Goal: Use online tool/utility: Use online tool/utility

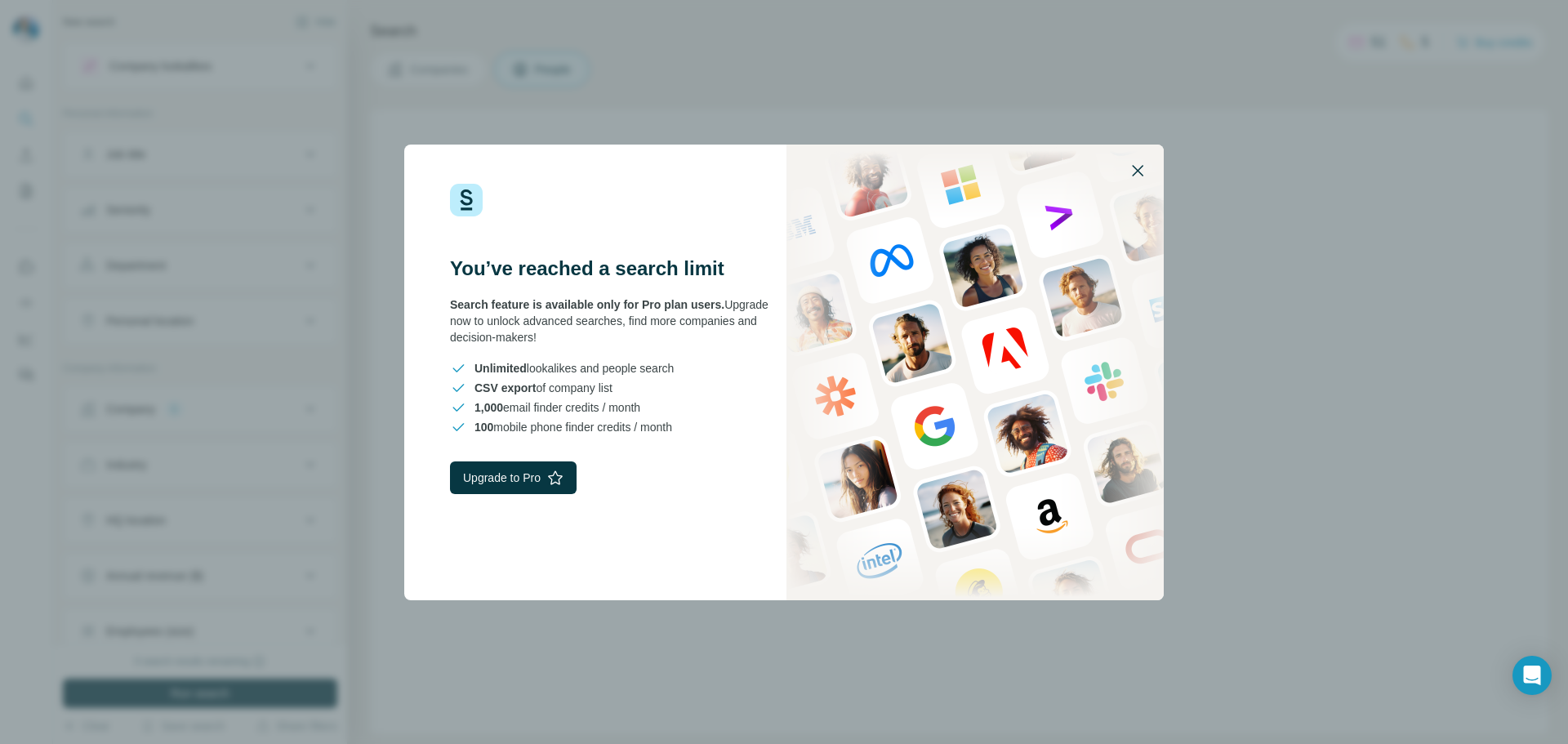
click at [1133, 171] on icon "button" at bounding box center [1137, 170] width 19 height 19
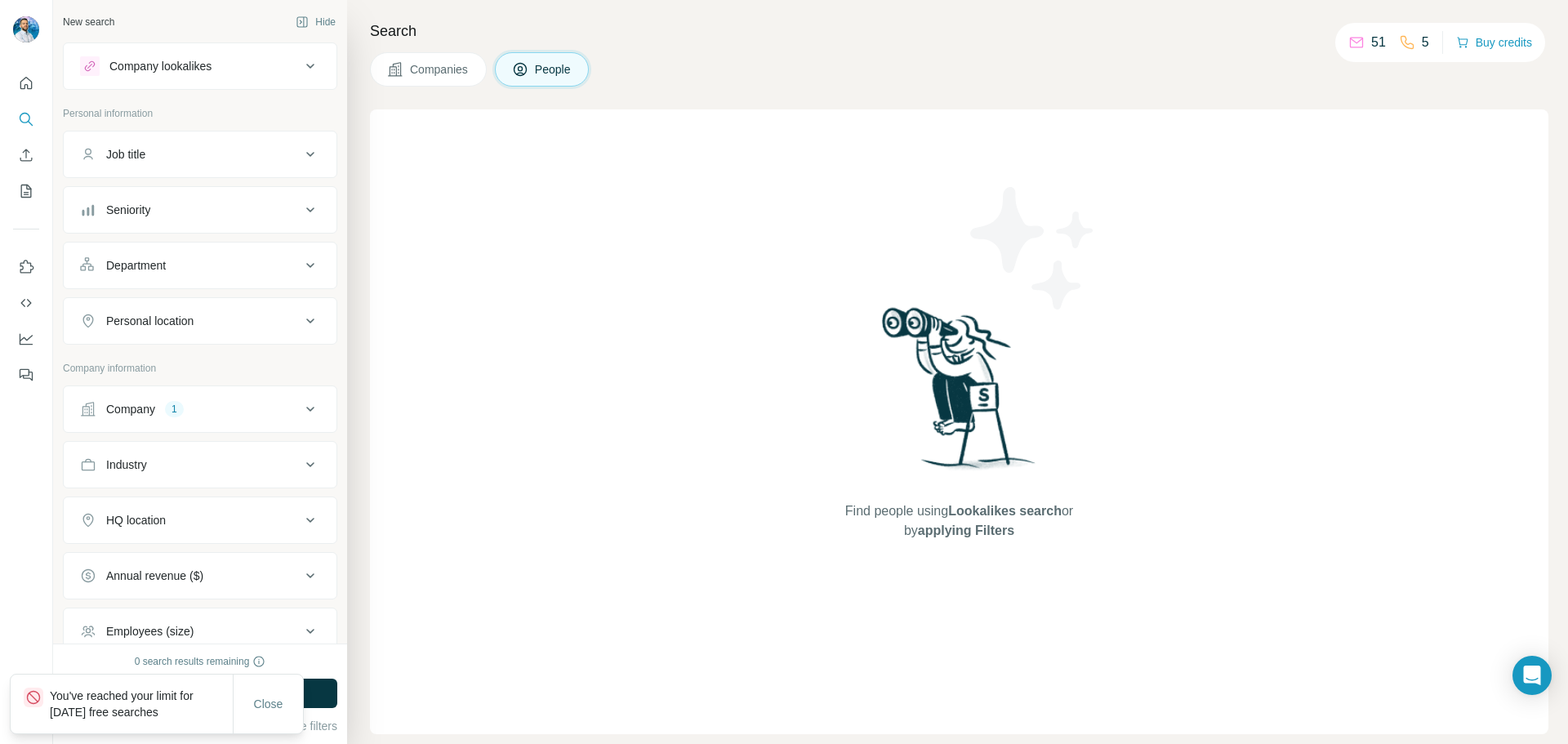
click at [271, 686] on div "Close" at bounding box center [268, 704] width 70 height 59
click at [275, 709] on span "Close" at bounding box center [269, 704] width 29 height 17
click at [156, 403] on div "Company" at bounding box center [130, 409] width 49 height 17
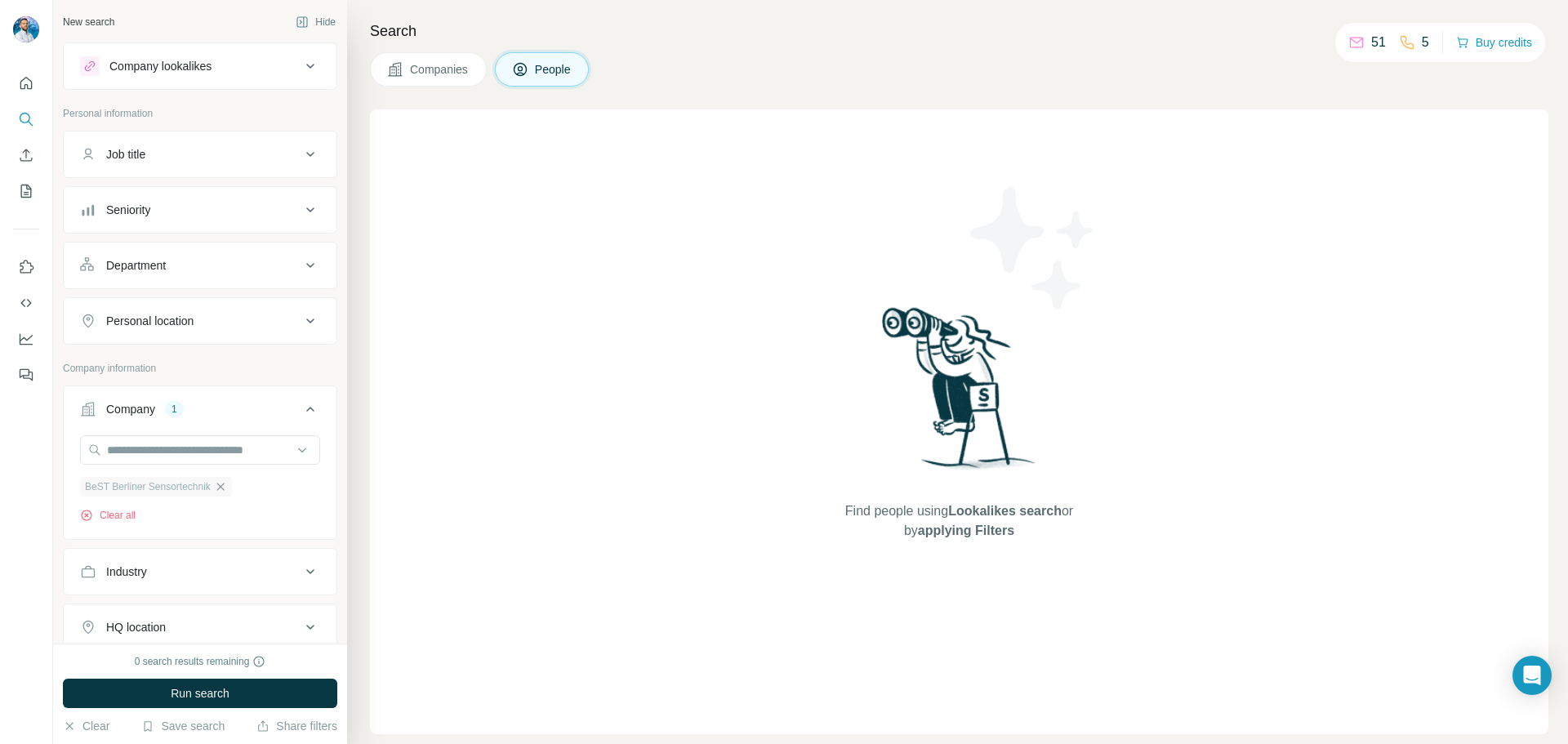
click at [225, 487] on icon "button" at bounding box center [221, 486] width 13 height 13
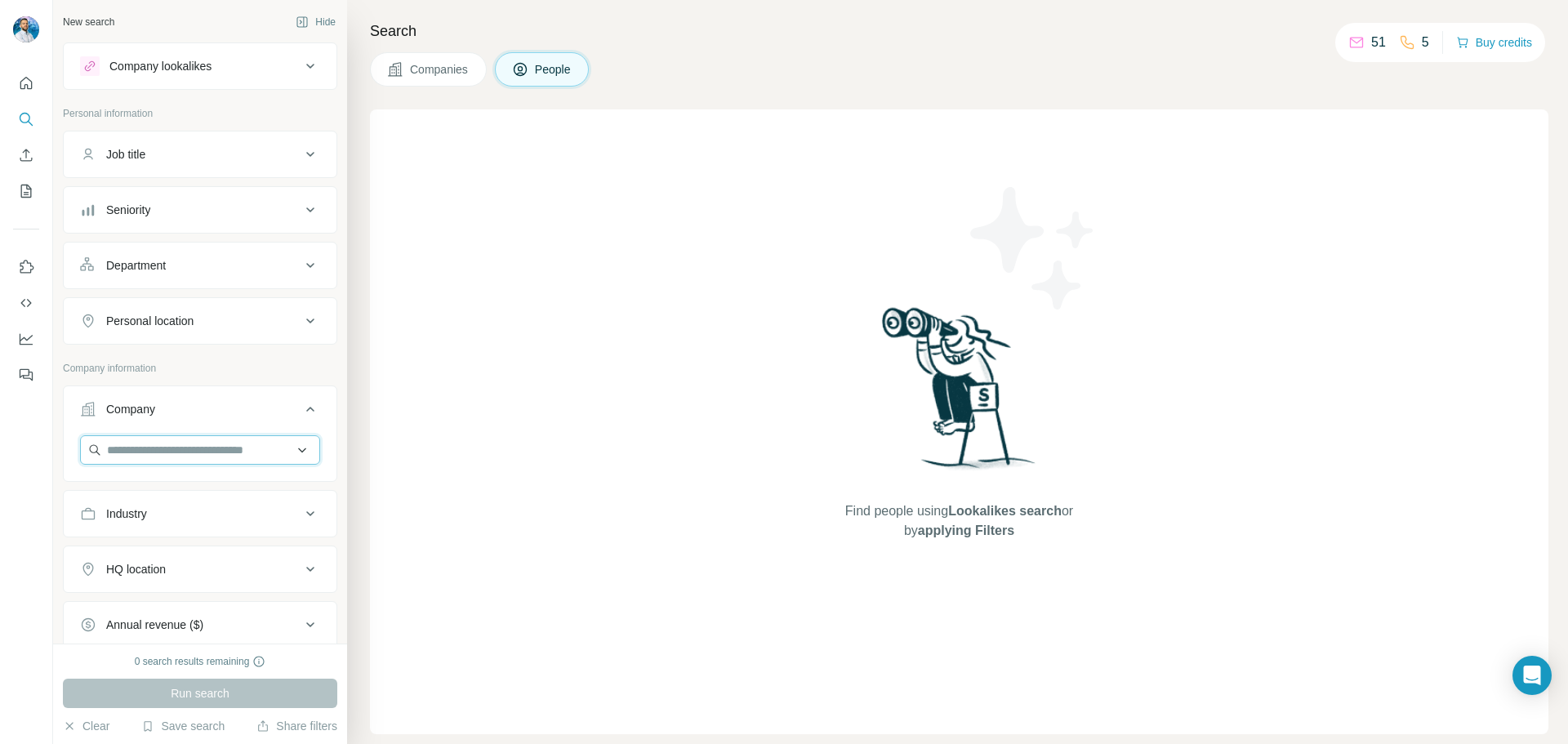
click at [200, 448] on input "text" at bounding box center [200, 450] width 240 height 29
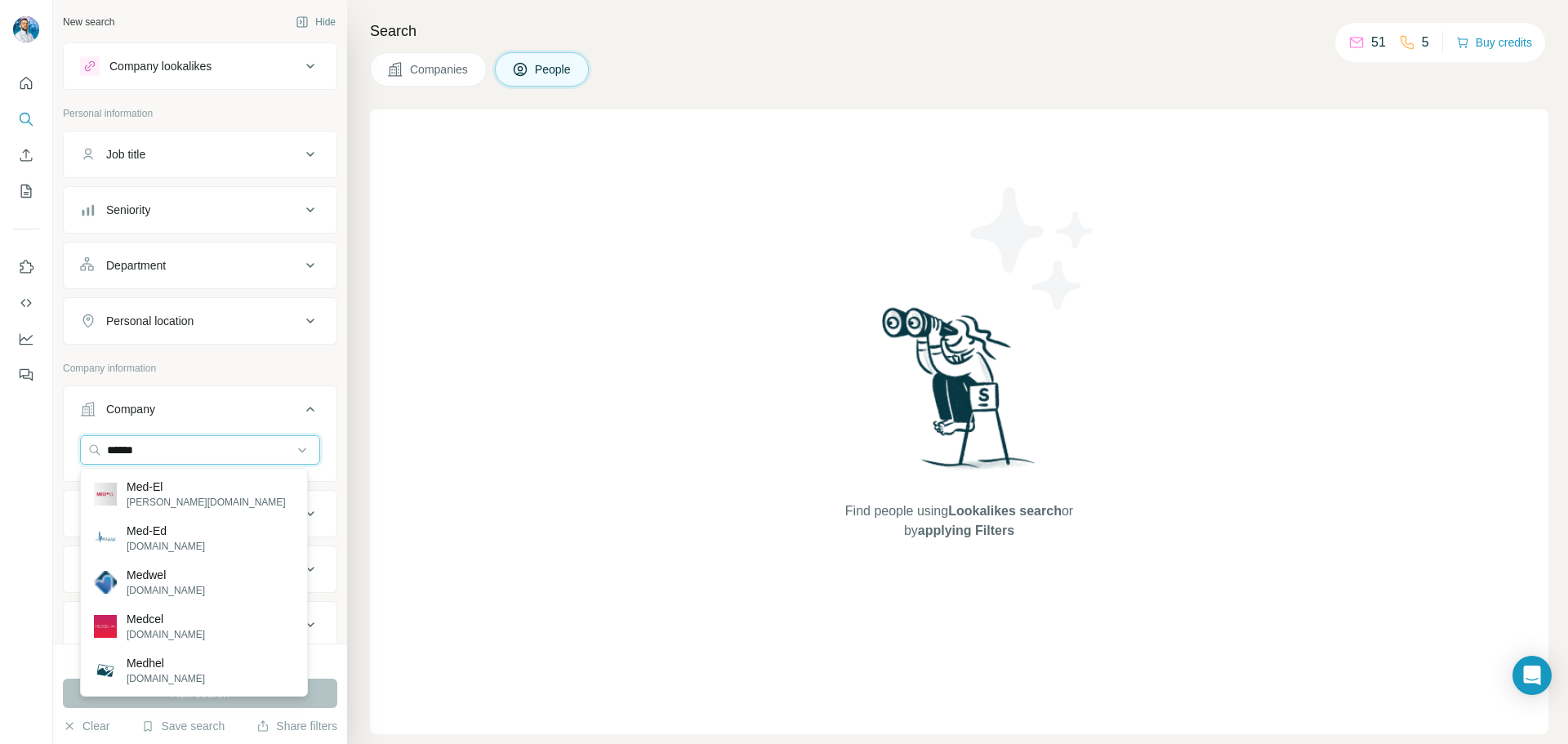
type input "******"
click at [201, 486] on div "Med-El medel.com" at bounding box center [193, 494] width 220 height 44
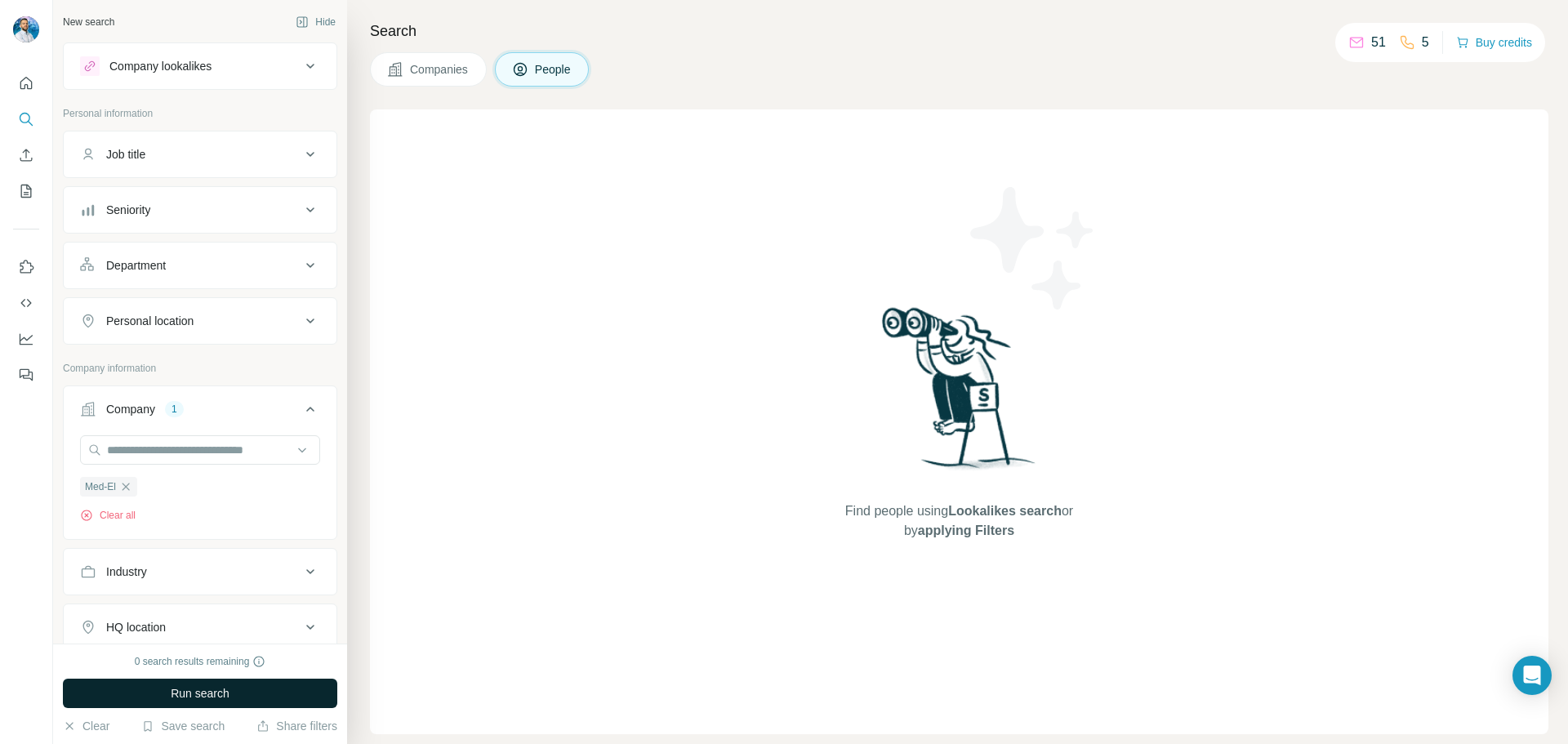
click at [253, 701] on button "Run search" at bounding box center [200, 693] width 274 height 29
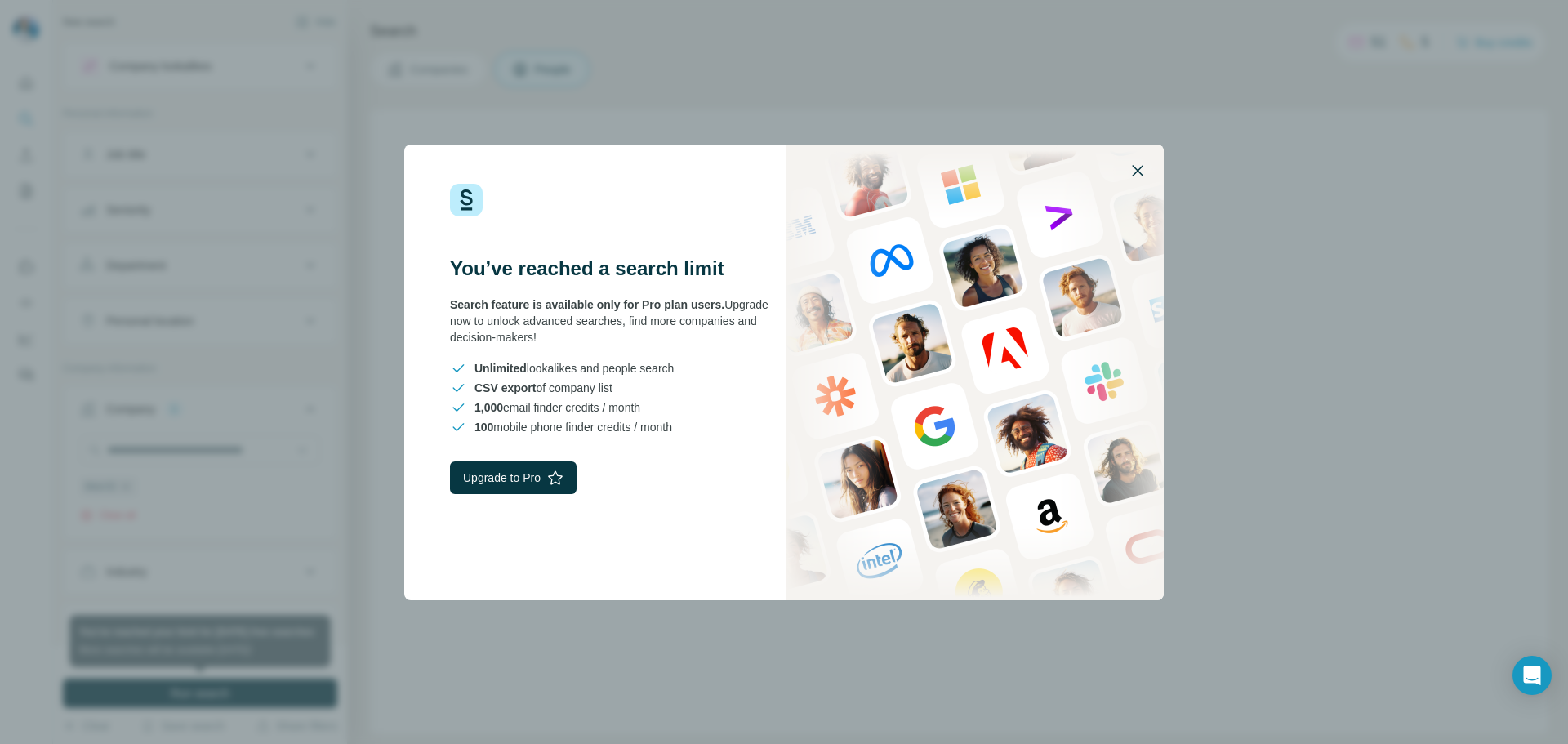
click at [1131, 176] on icon "button" at bounding box center [1137, 170] width 19 height 19
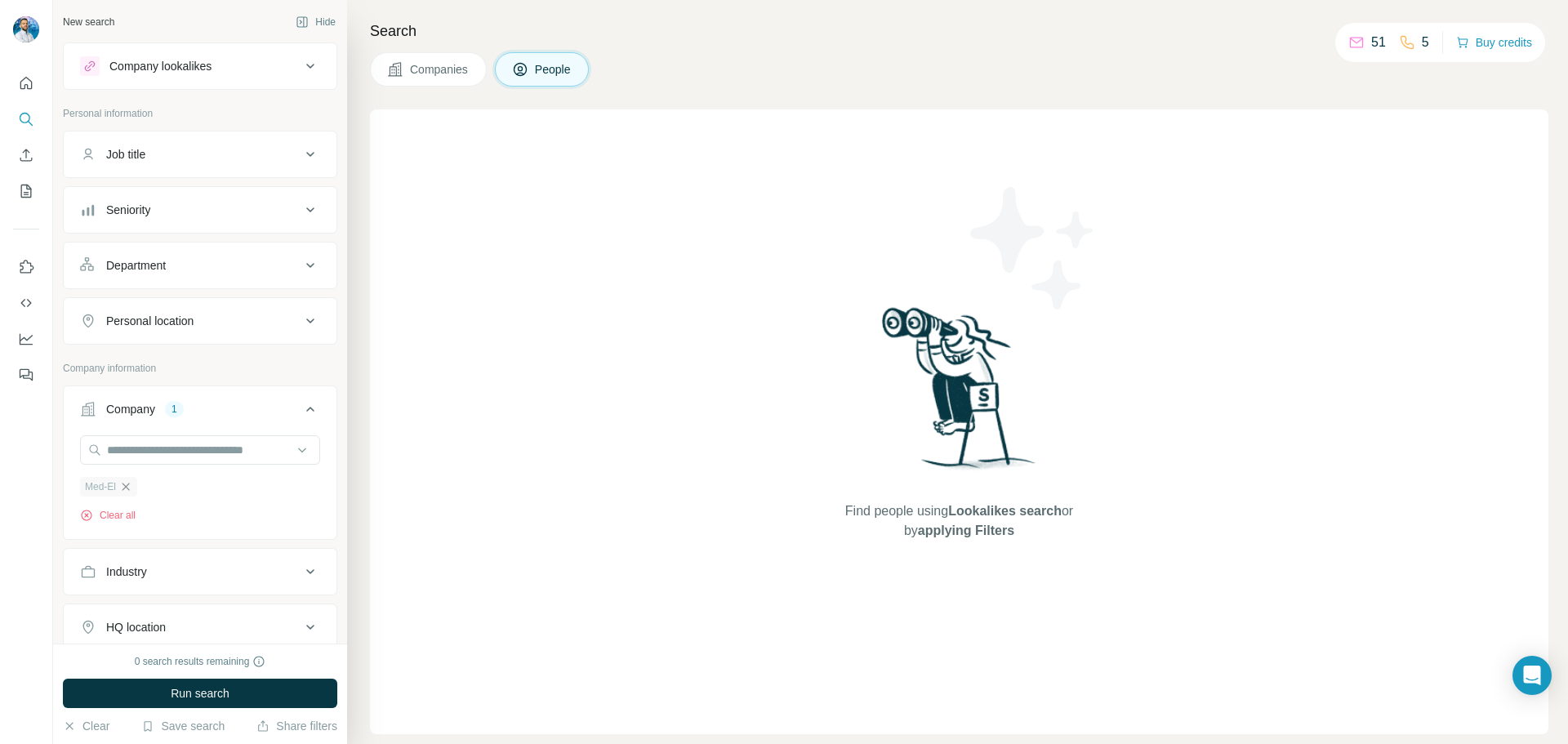
click at [129, 484] on icon "button" at bounding box center [126, 486] width 13 height 13
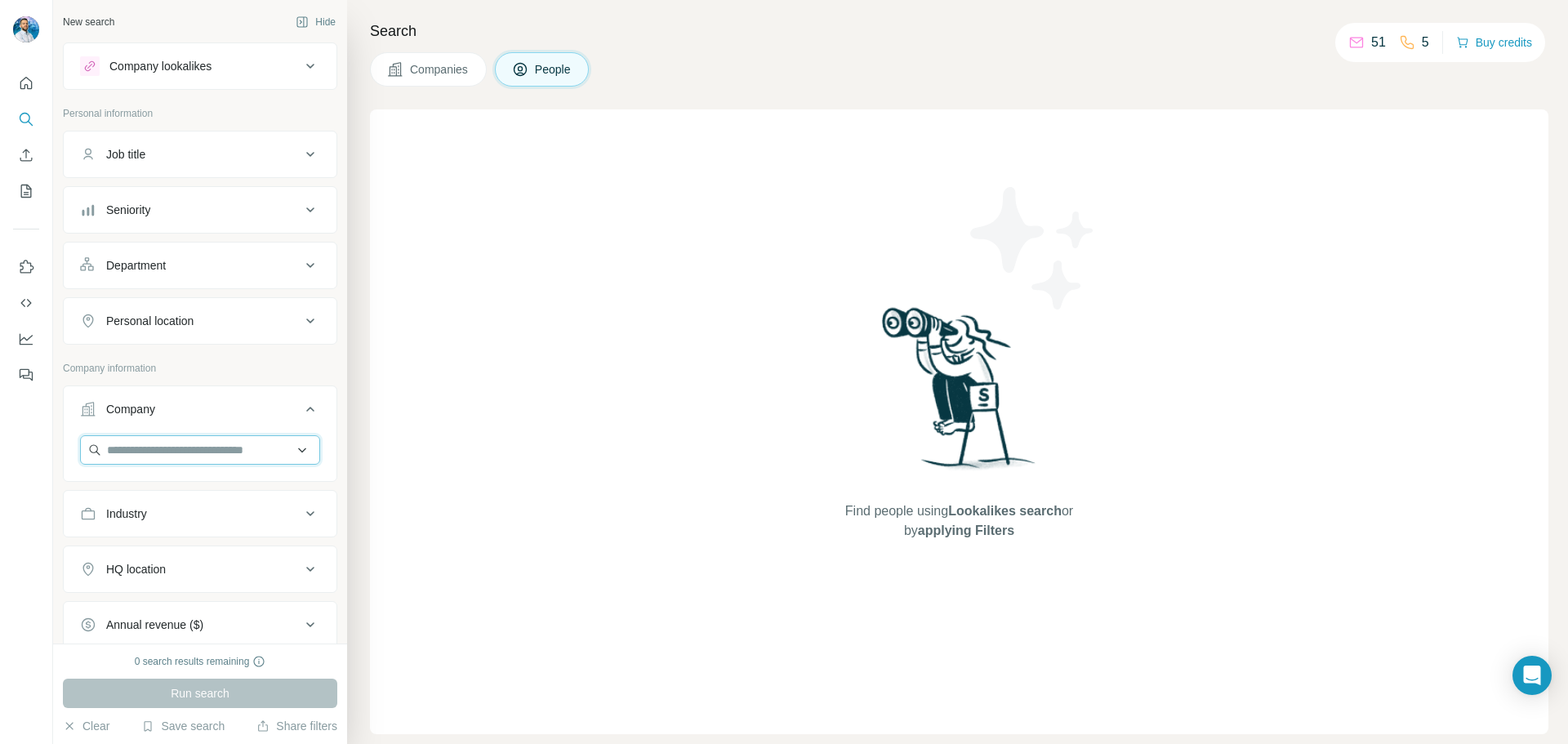
click at [141, 452] on input "text" at bounding box center [200, 450] width 240 height 29
paste input "**********"
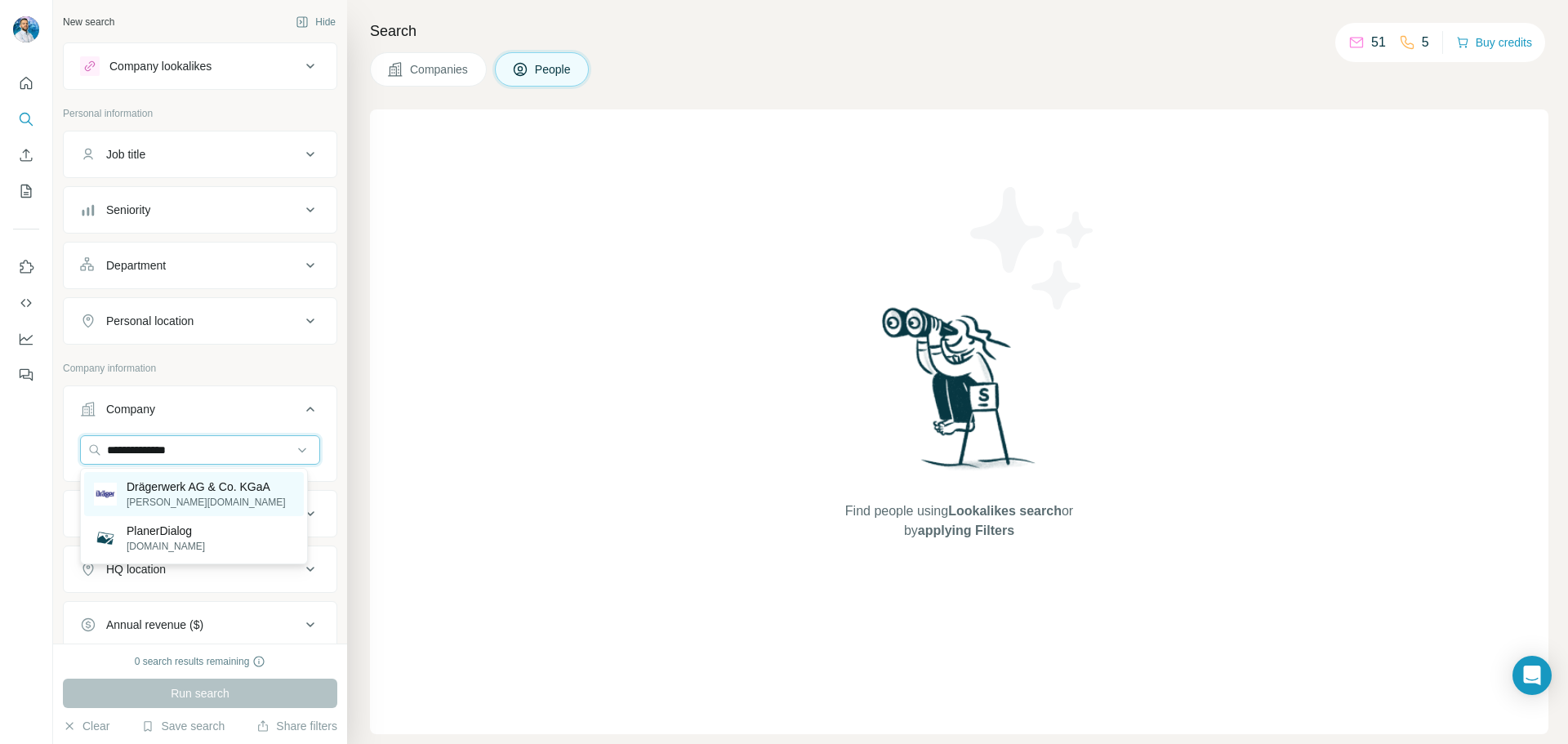
type input "**********"
click at [211, 488] on p "Drägerwerk AG & Co. KGaA" at bounding box center [206, 486] width 159 height 17
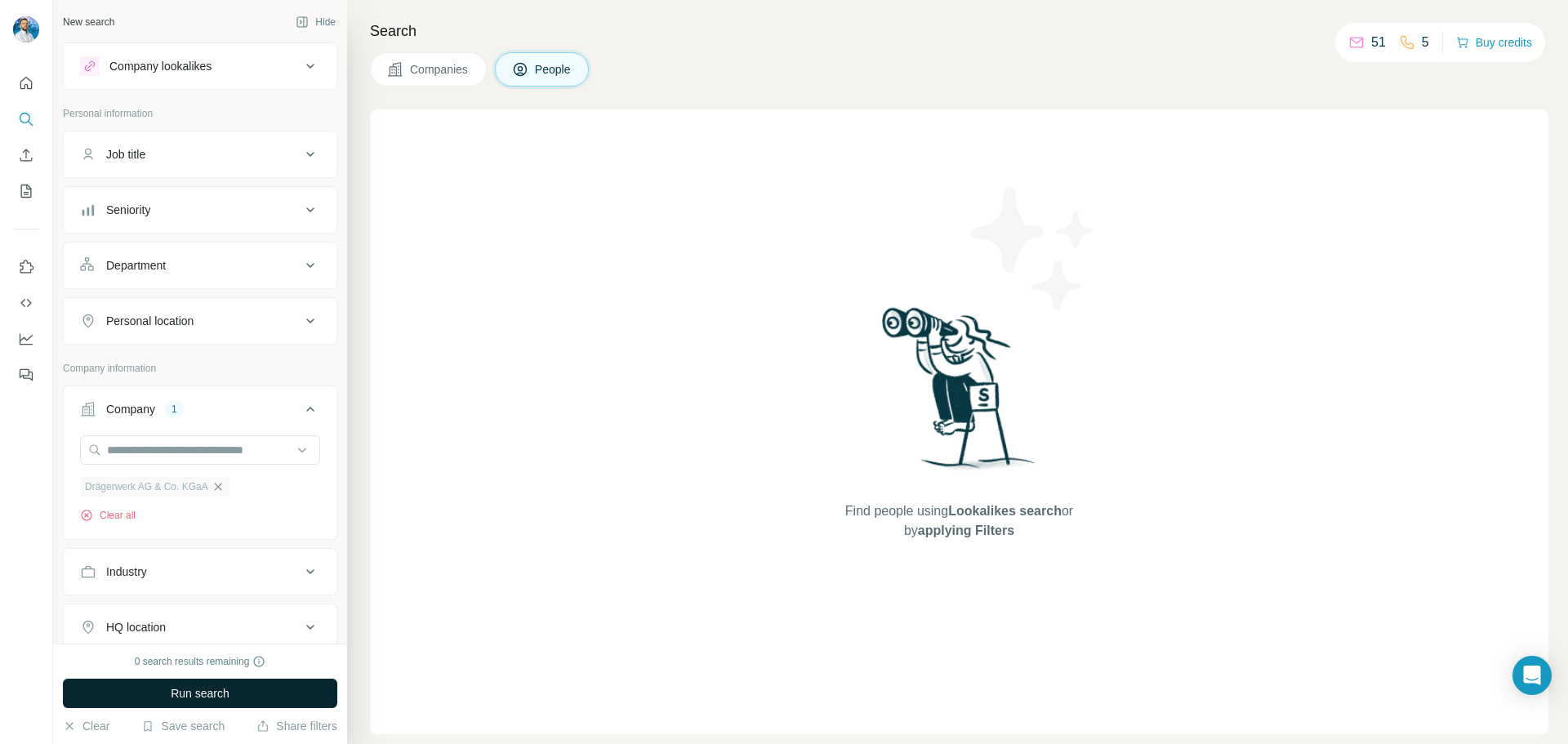
click at [216, 692] on span "Run search" at bounding box center [201, 693] width 59 height 17
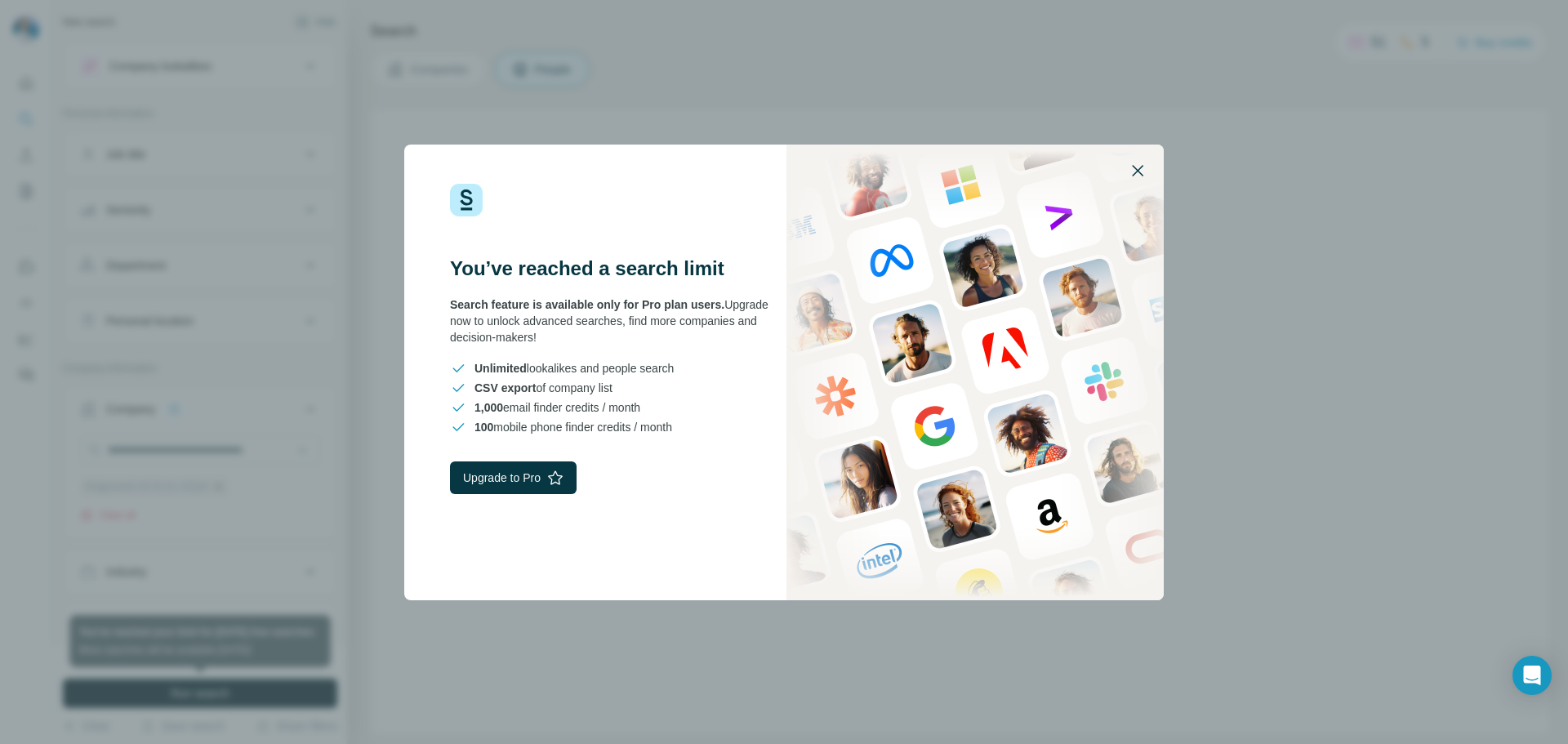
click at [1136, 171] on icon "button" at bounding box center [1137, 170] width 19 height 19
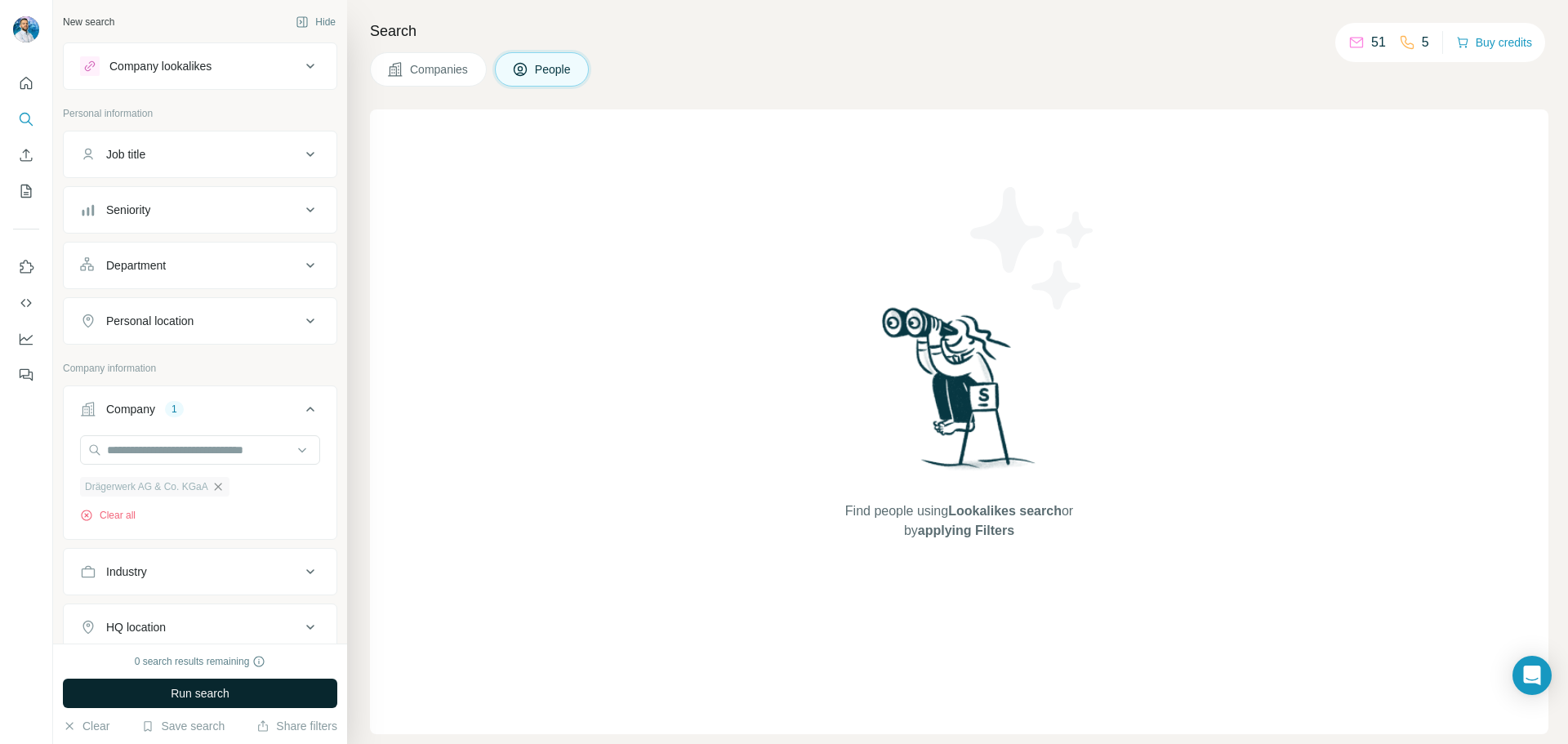
click at [215, 482] on icon "button" at bounding box center [218, 486] width 13 height 13
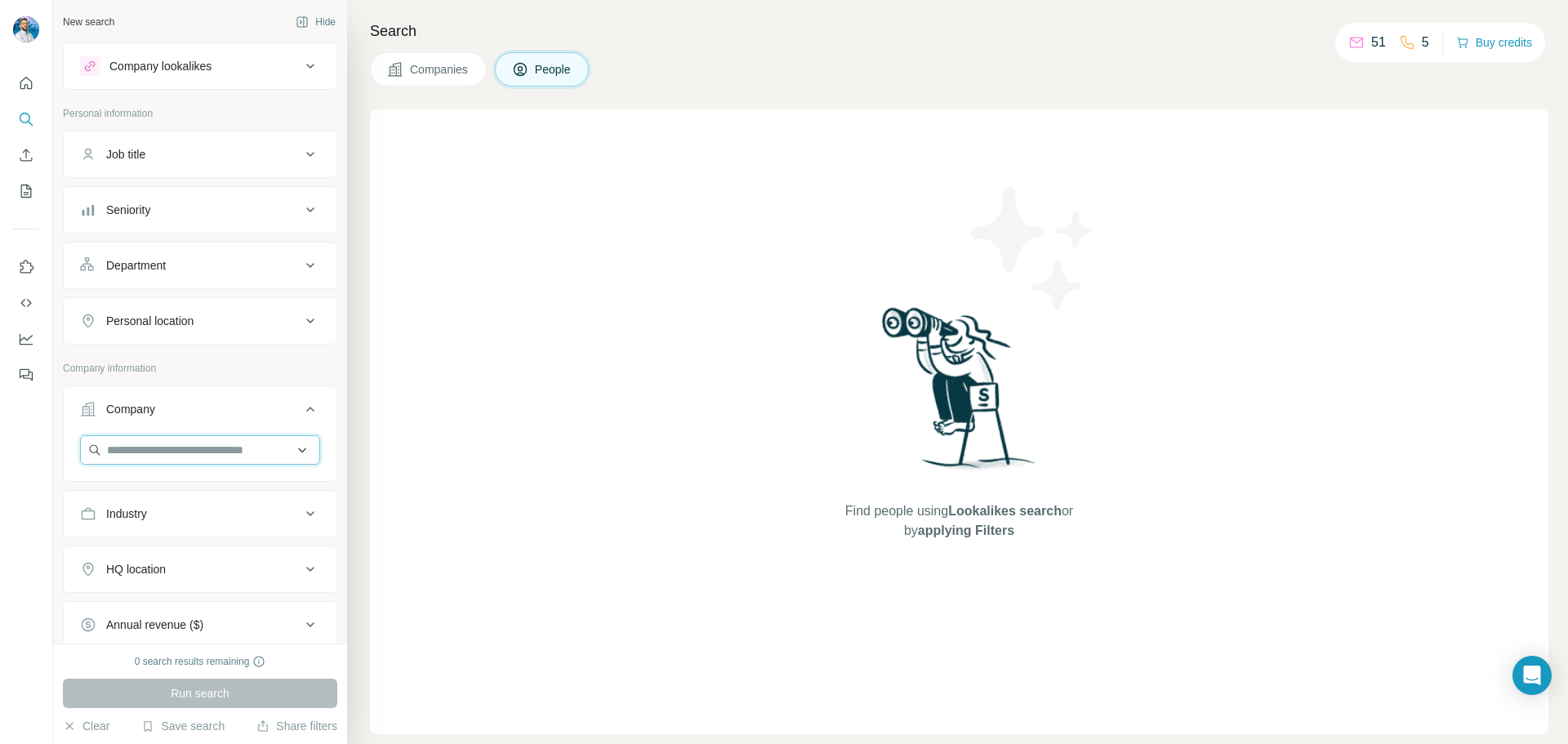
click at [191, 454] on input "text" at bounding box center [200, 450] width 240 height 29
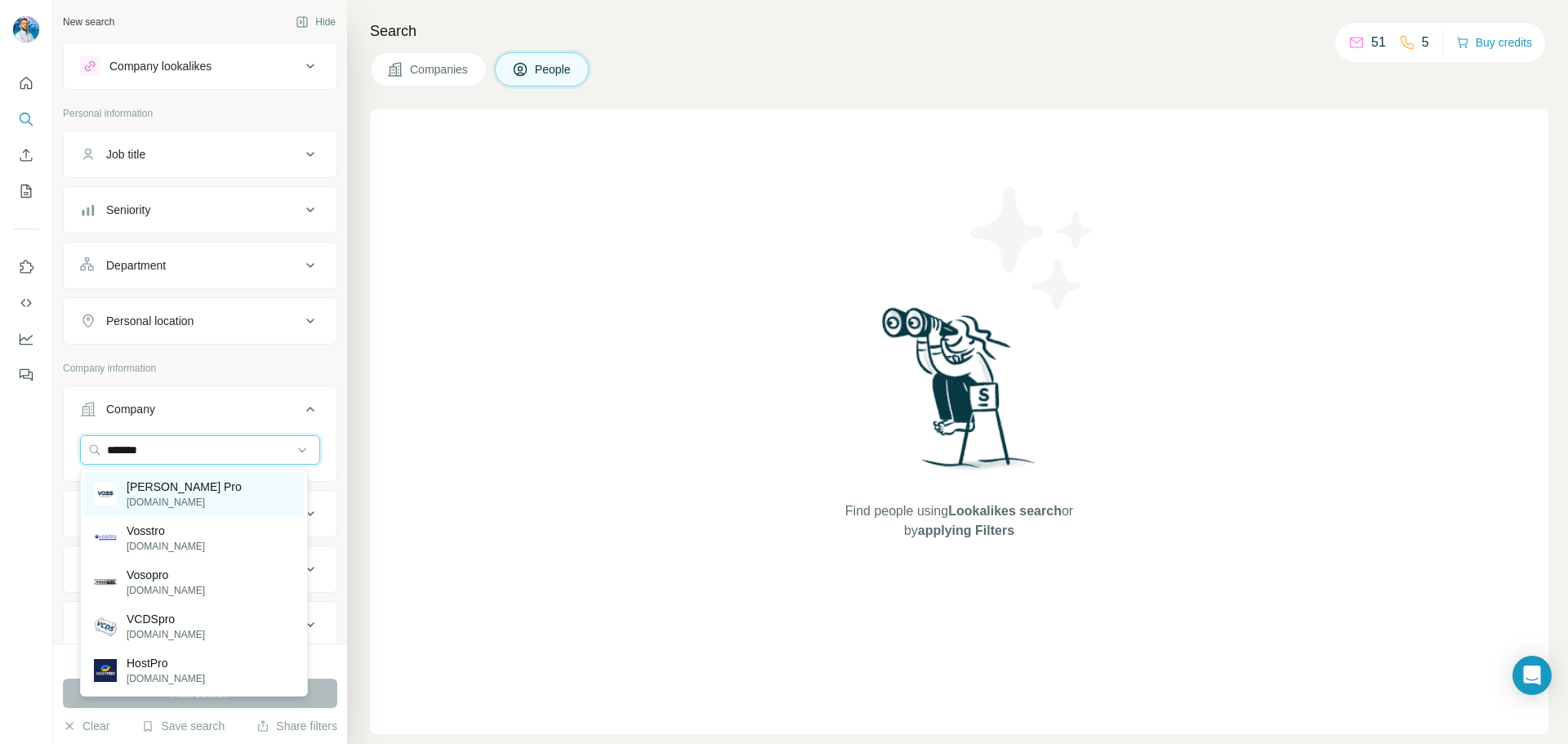
type input "*******"
click at [205, 481] on div "VOSS Pro vosspro.de" at bounding box center [193, 494] width 220 height 44
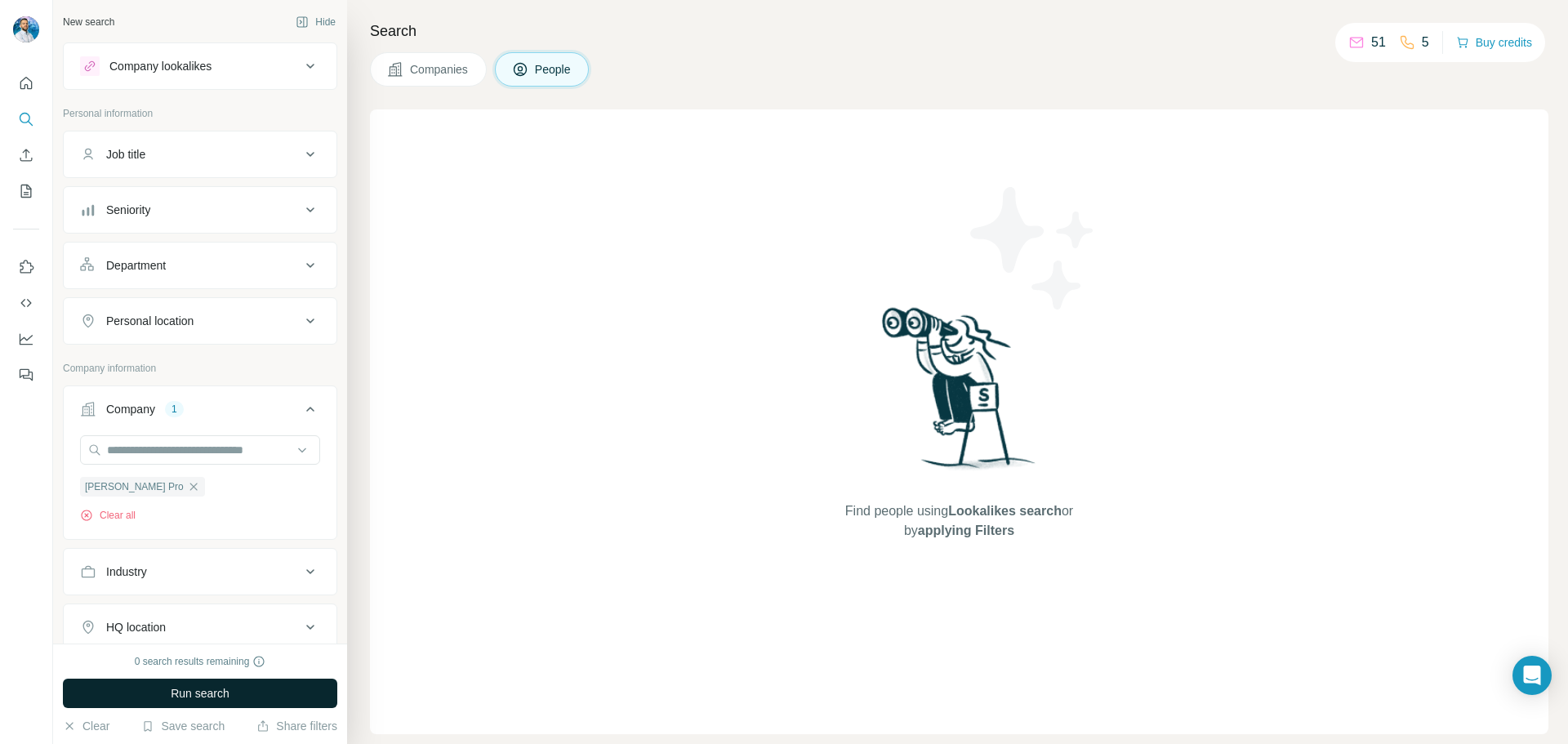
click at [236, 700] on button "Run search" at bounding box center [200, 693] width 274 height 29
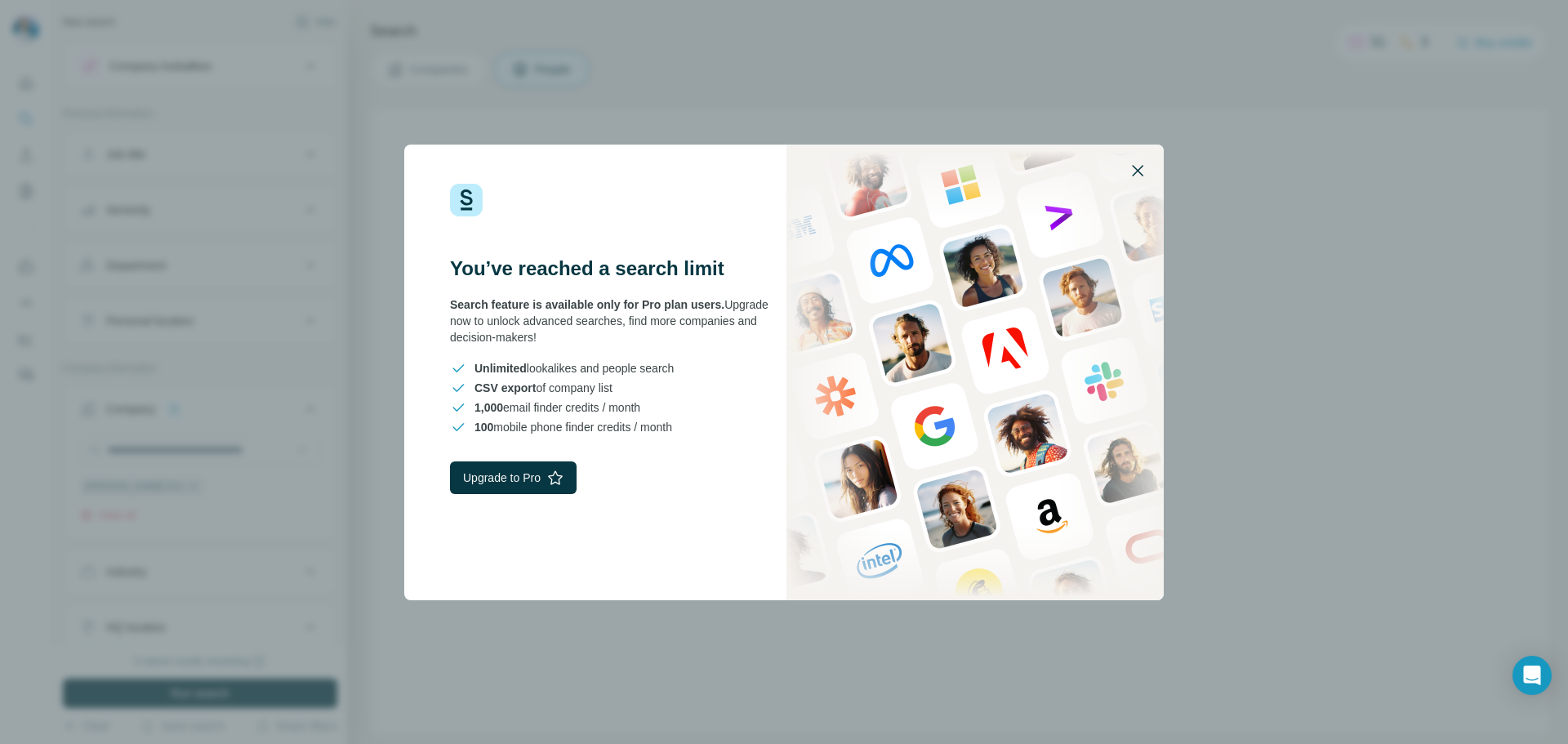
click at [1136, 165] on icon "button" at bounding box center [1137, 170] width 19 height 19
